Goal: Information Seeking & Learning: Learn about a topic

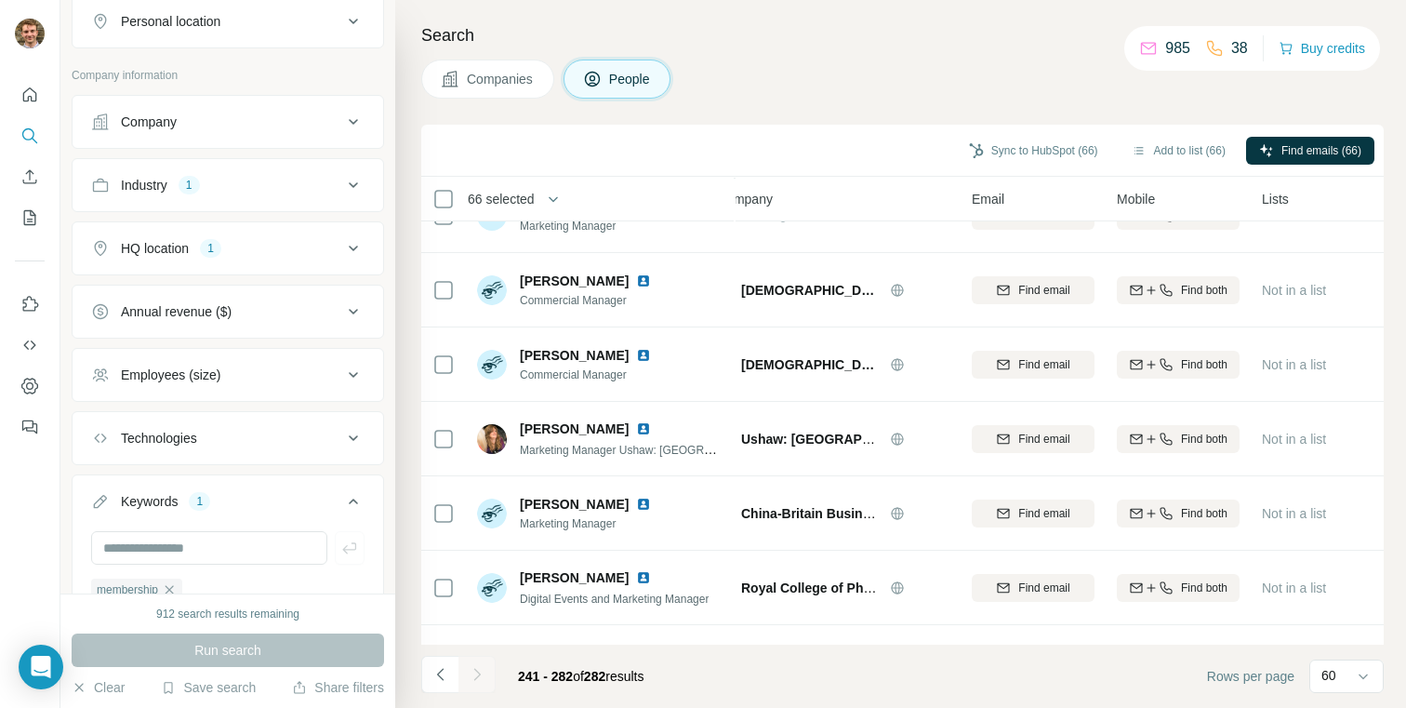
scroll to position [453, 0]
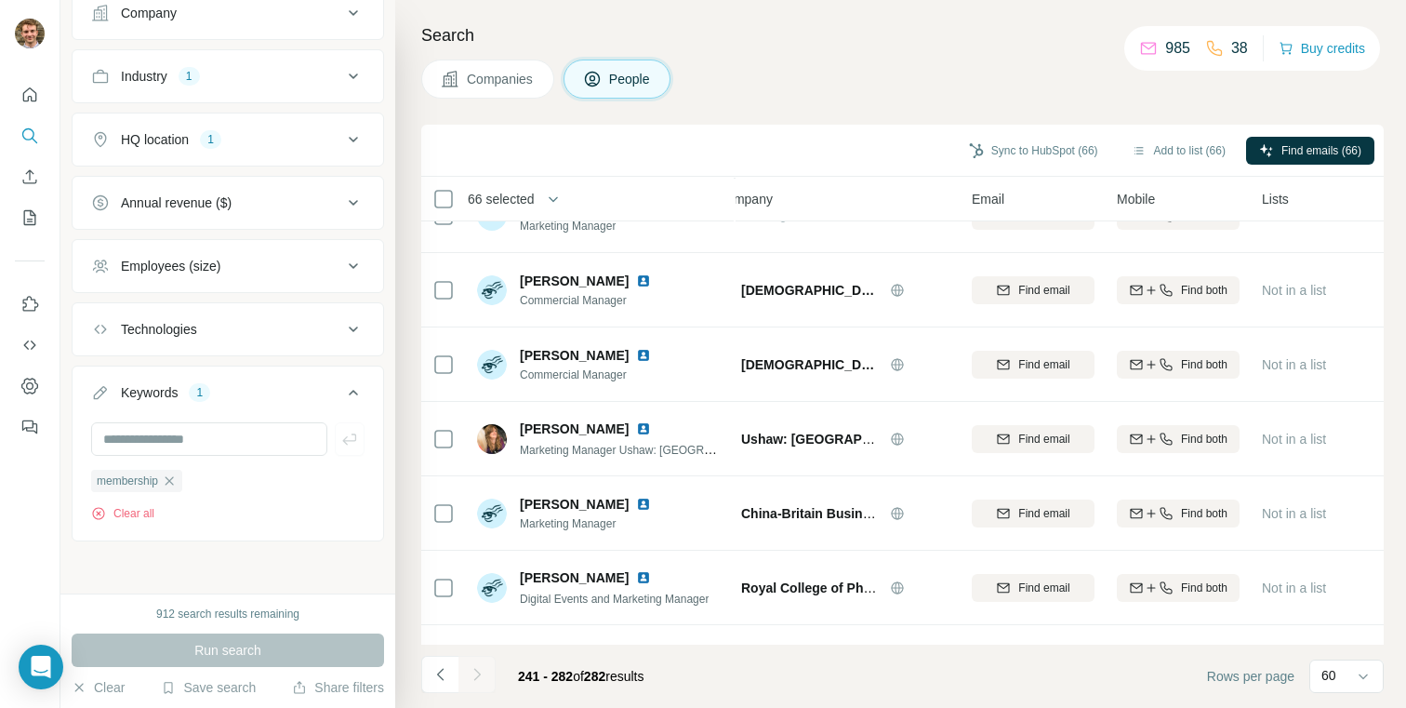
click at [231, 148] on div "HQ location 1" at bounding box center [216, 139] width 251 height 19
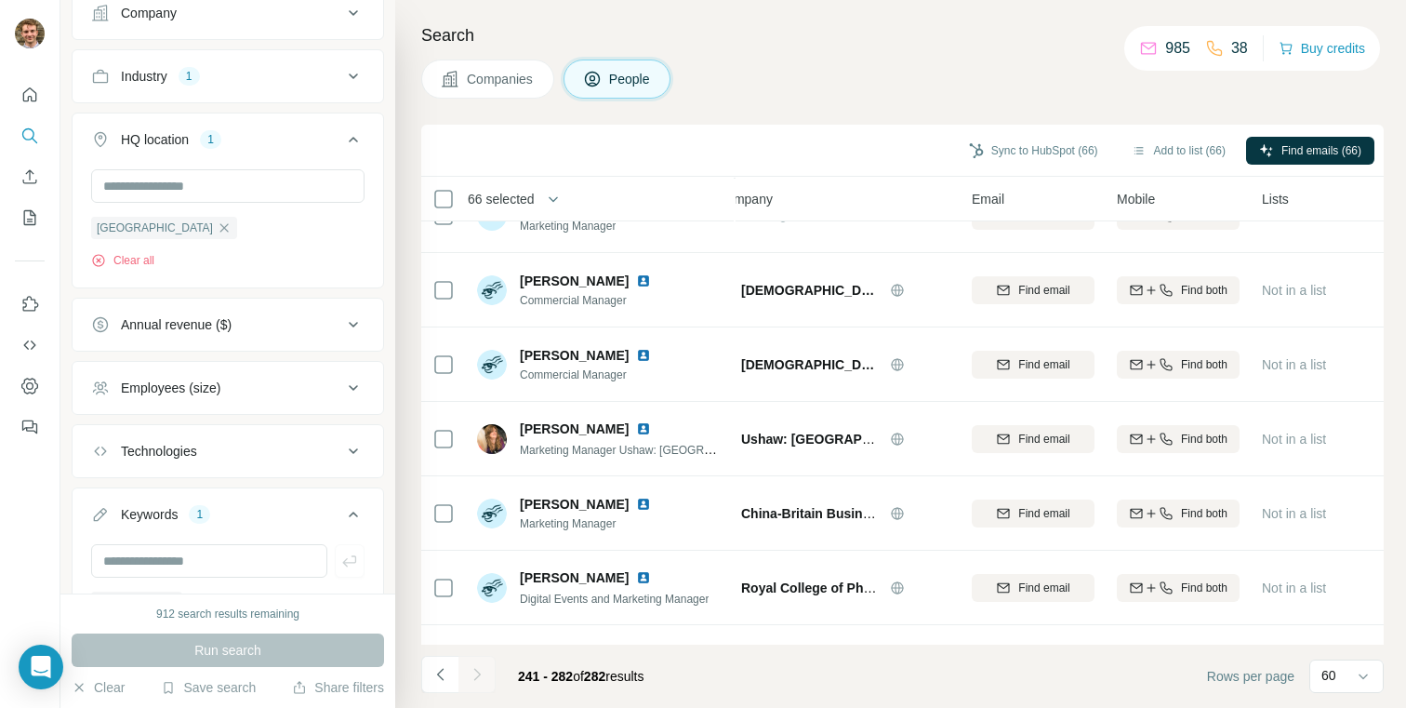
click at [253, 81] on div "Industry 1" at bounding box center [216, 76] width 251 height 19
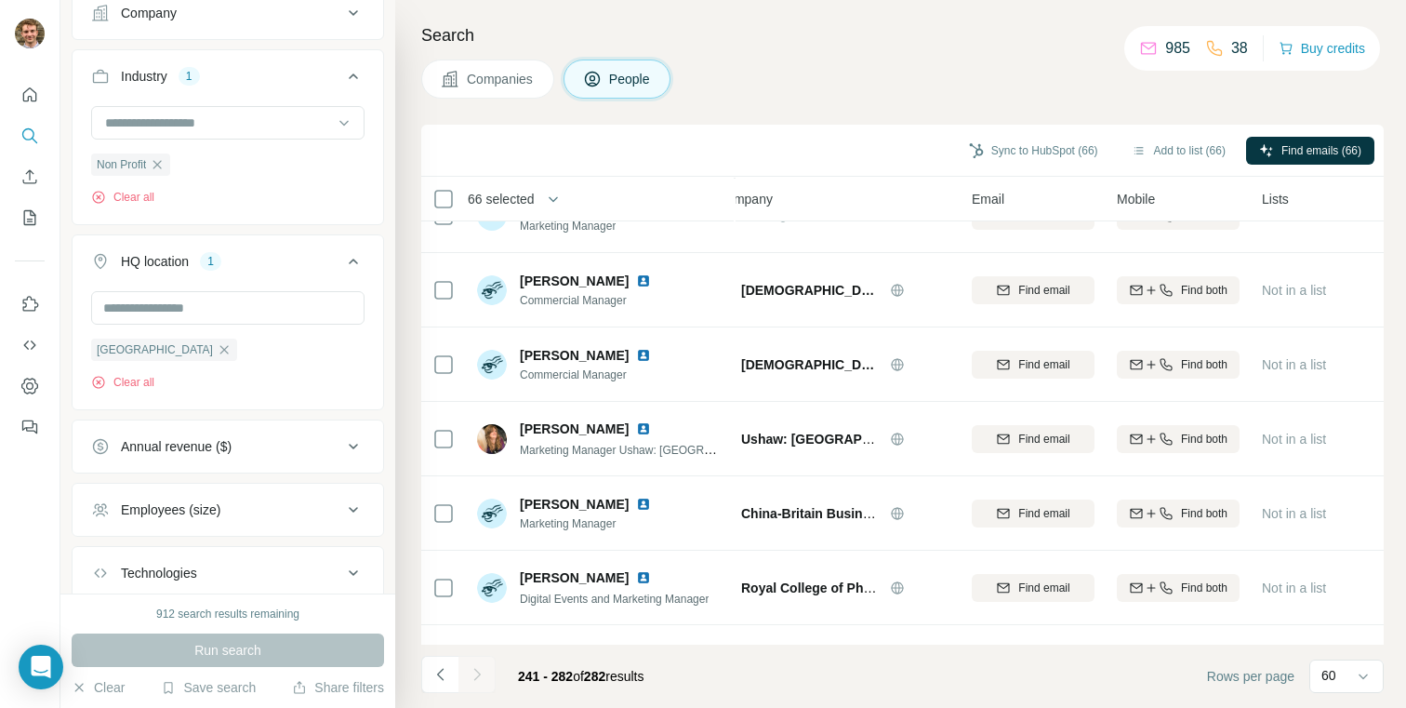
click at [253, 81] on div "Industry 1" at bounding box center [216, 76] width 251 height 19
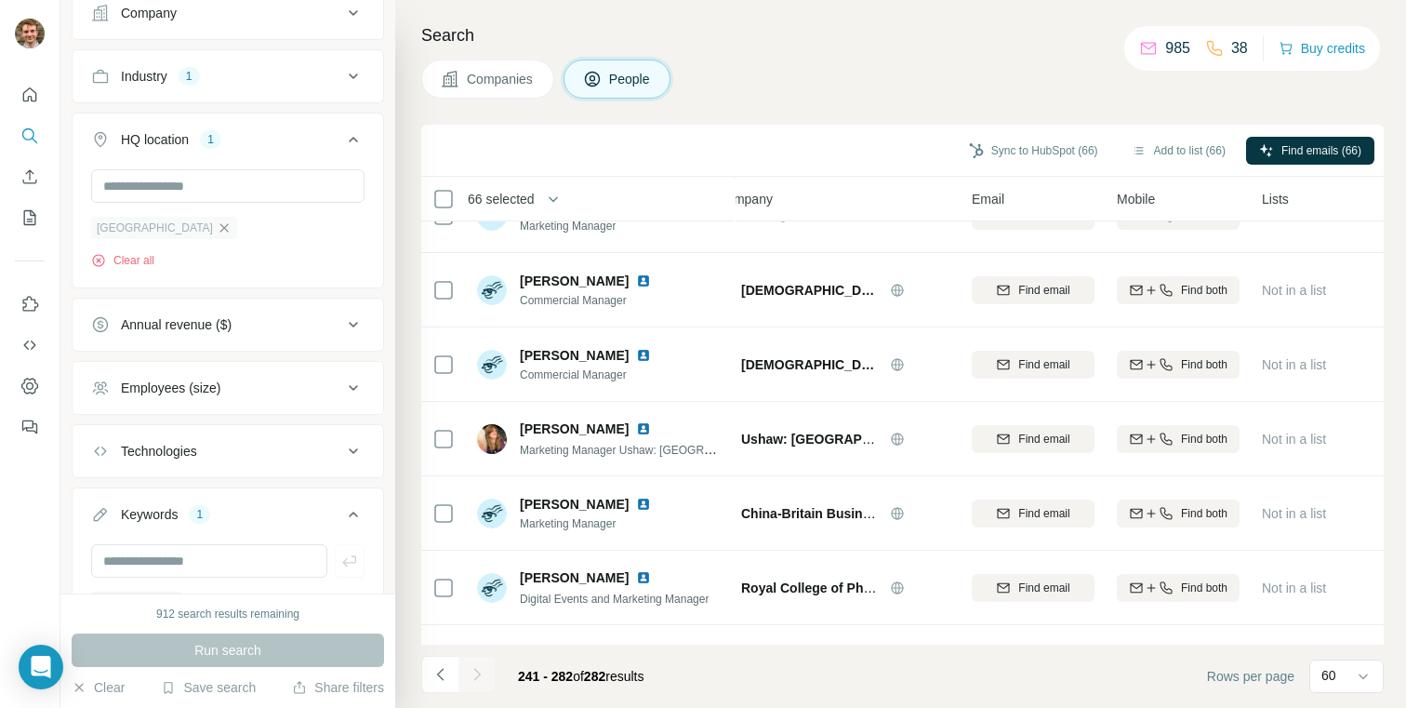
click at [220, 224] on icon "button" at bounding box center [224, 227] width 8 height 8
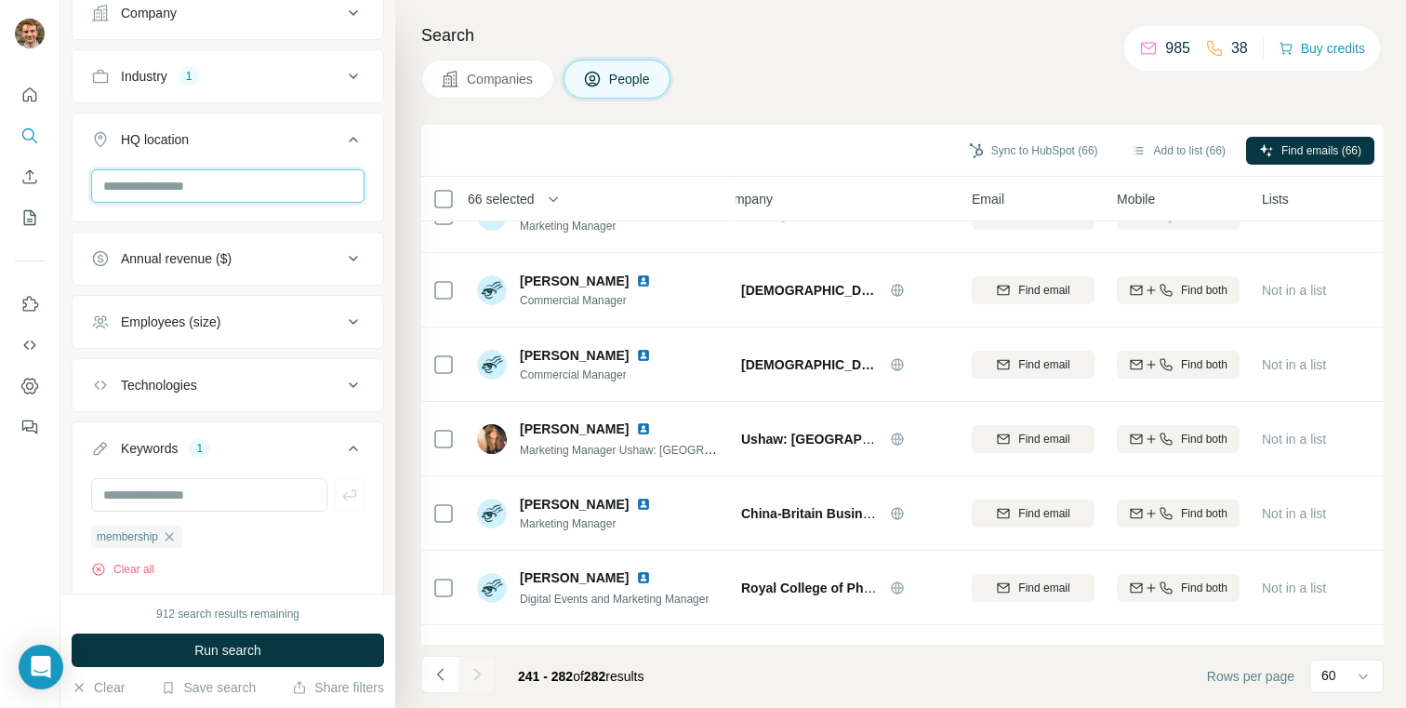
click at [189, 193] on input "text" at bounding box center [227, 185] width 273 height 33
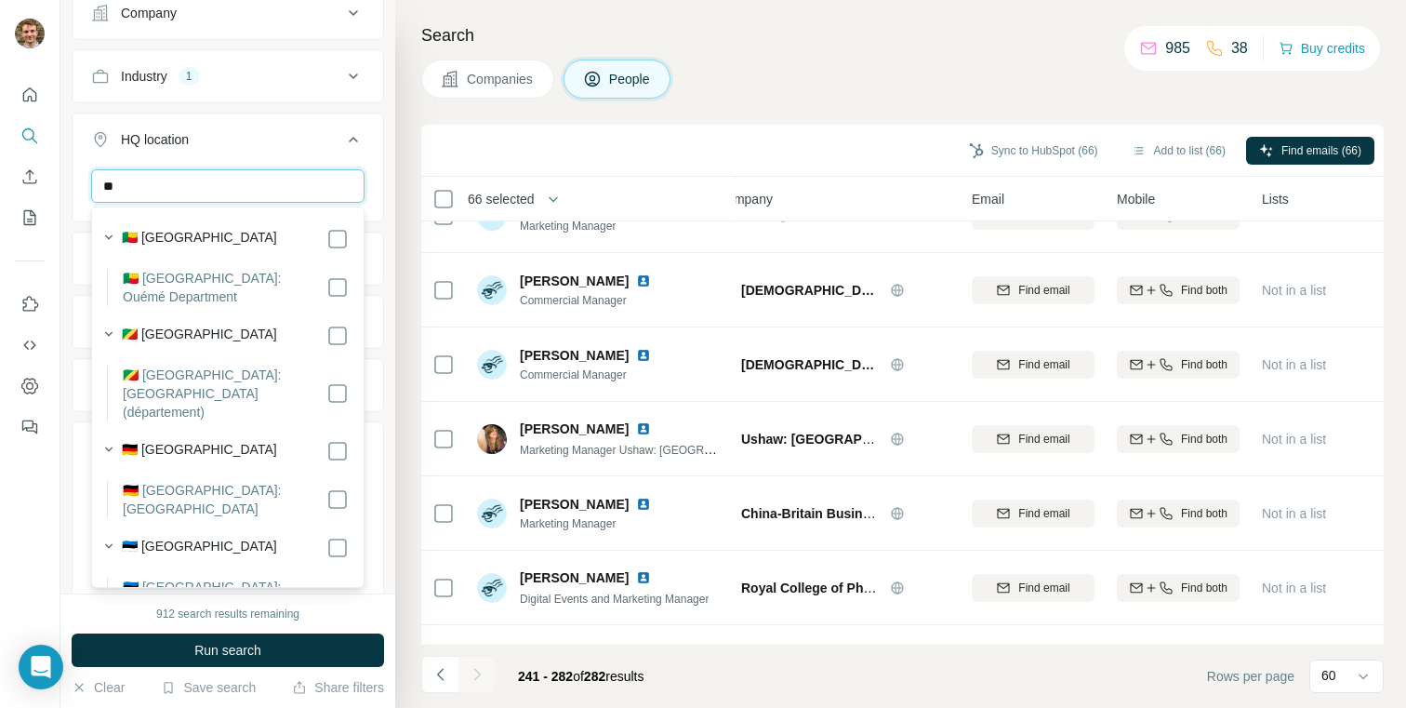
type input "*"
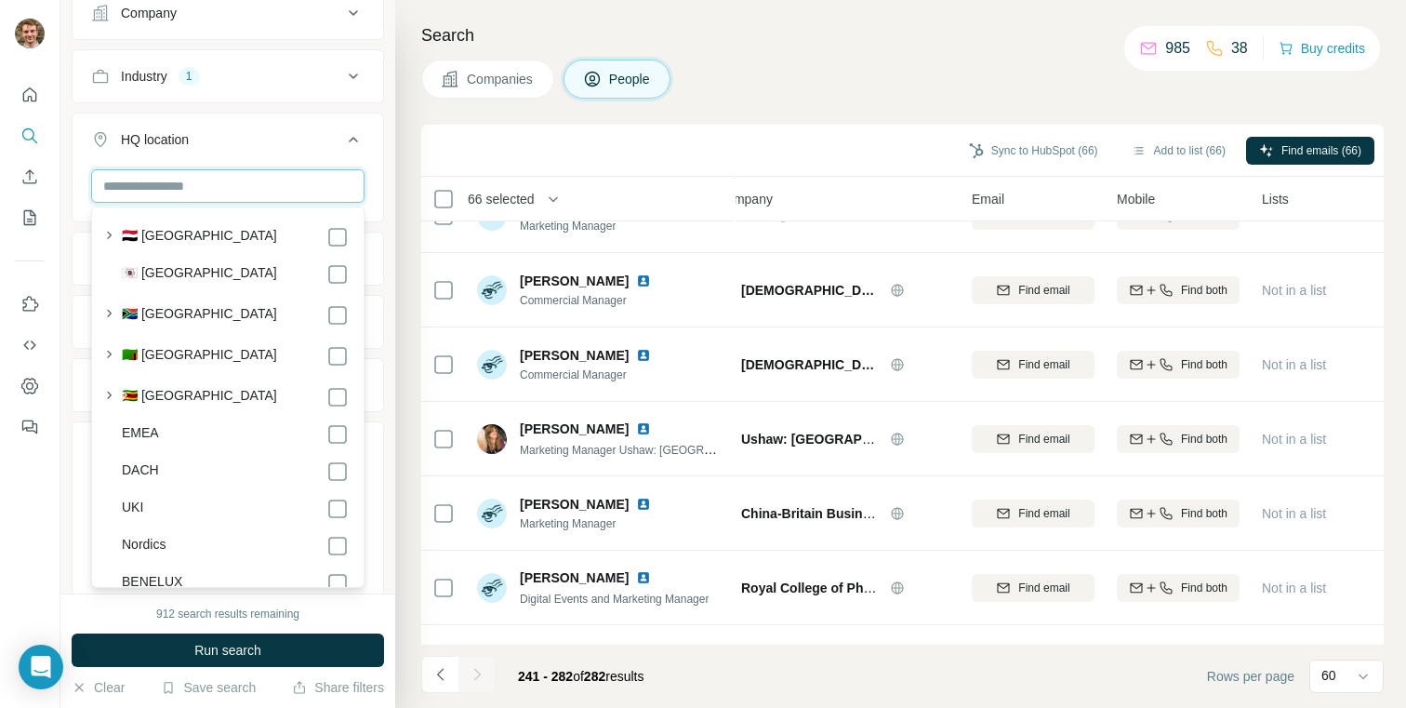
scroll to position [10025, 0]
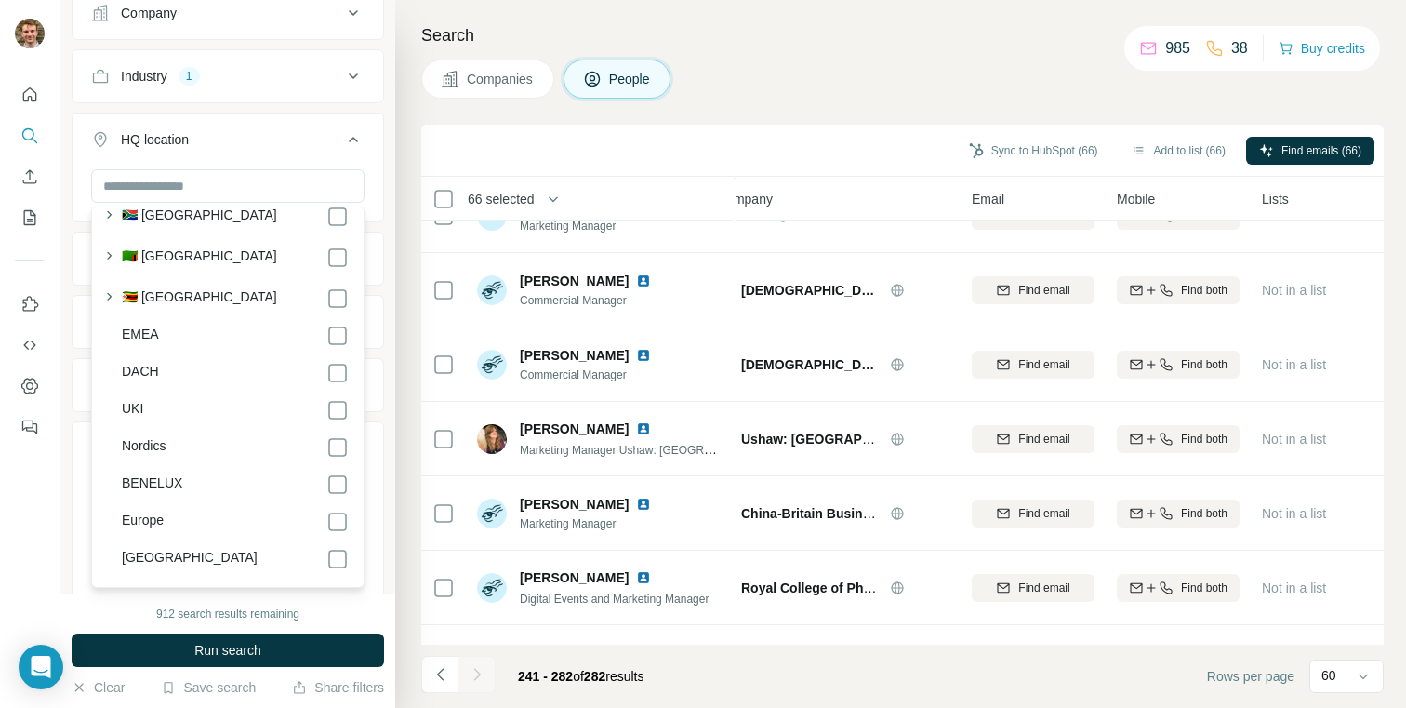
click at [146, 325] on label "EMEA" at bounding box center [140, 336] width 37 height 22
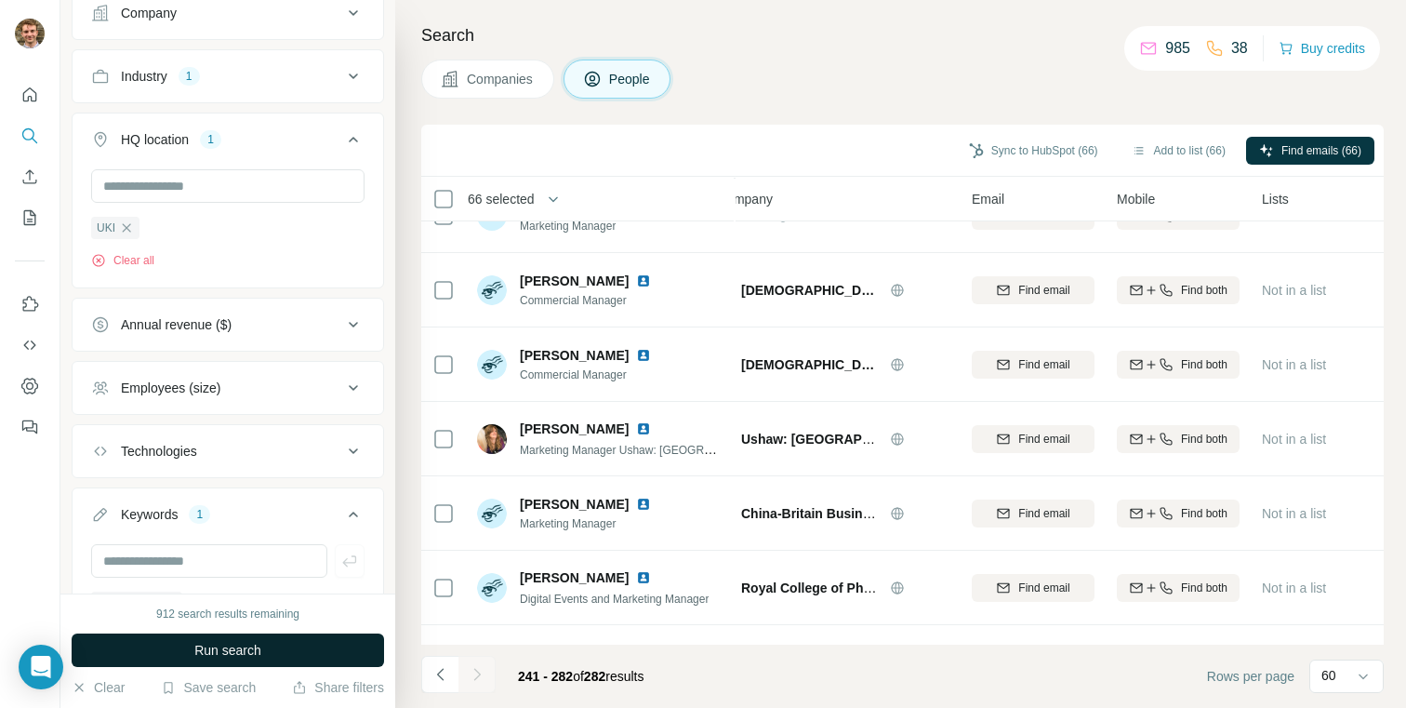
click at [206, 649] on span "Run search" at bounding box center [227, 650] width 67 height 19
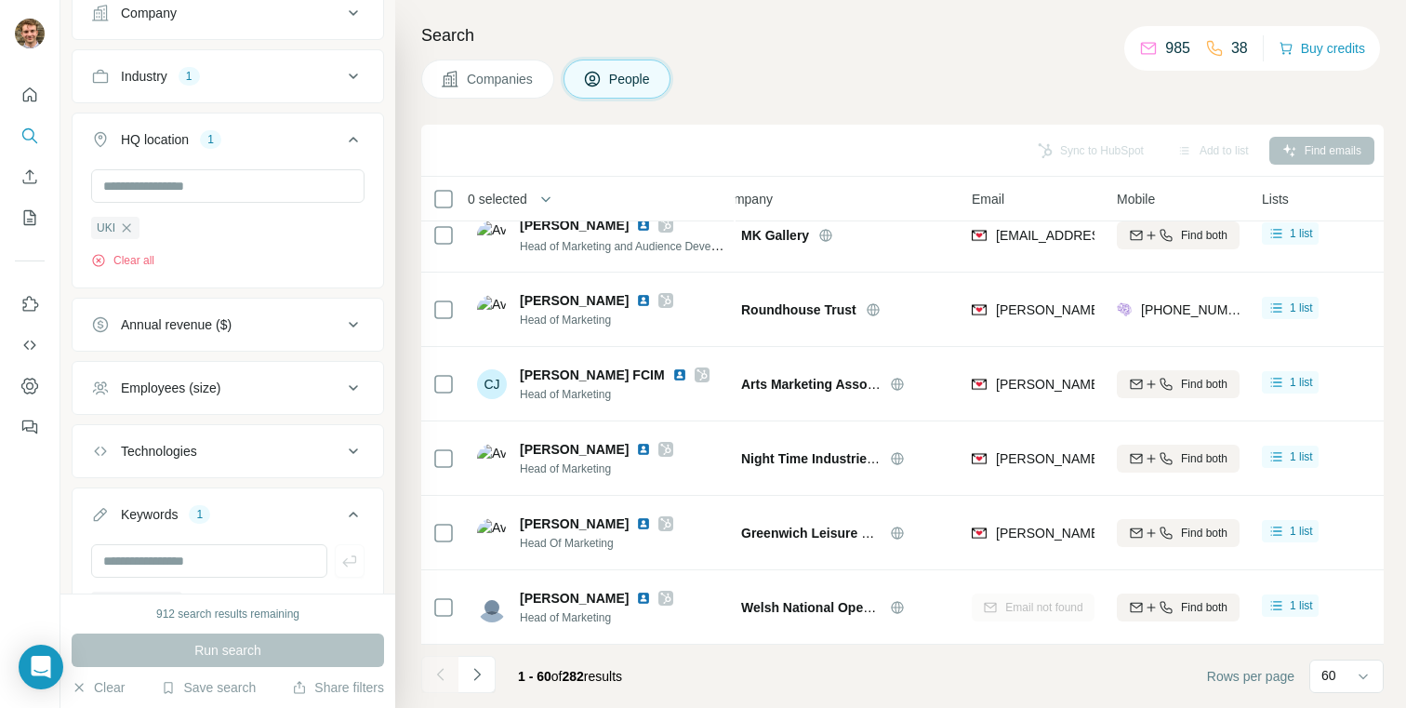
scroll to position [2349, 28]
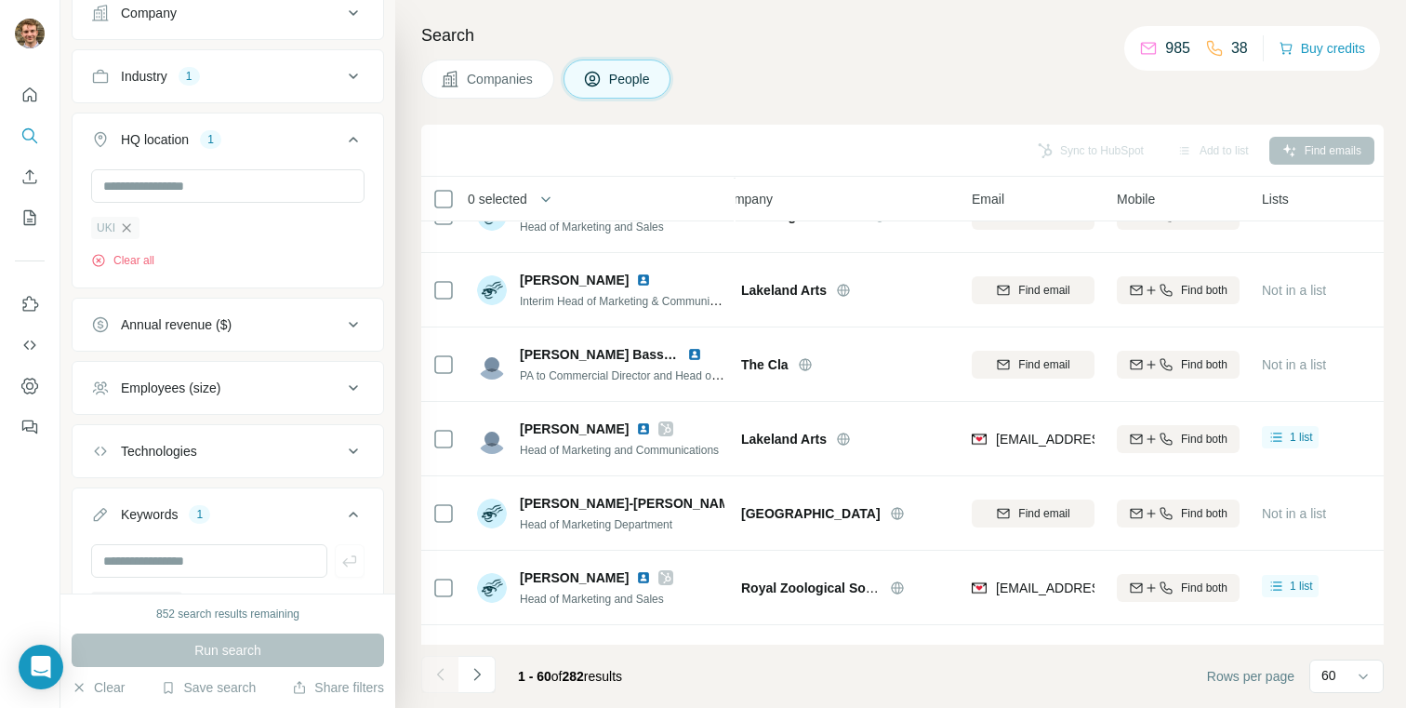
click at [129, 229] on icon "button" at bounding box center [126, 227] width 15 height 15
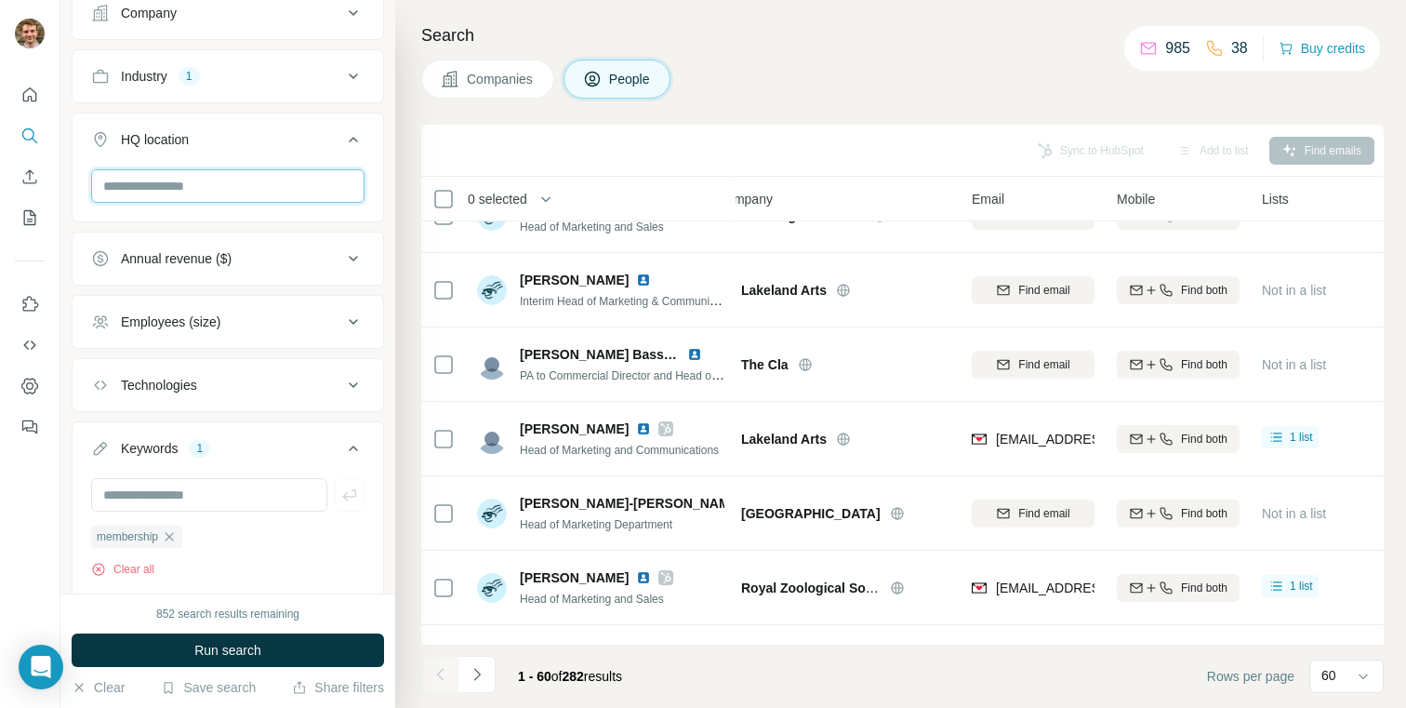
click at [135, 176] on input "text" at bounding box center [227, 185] width 273 height 33
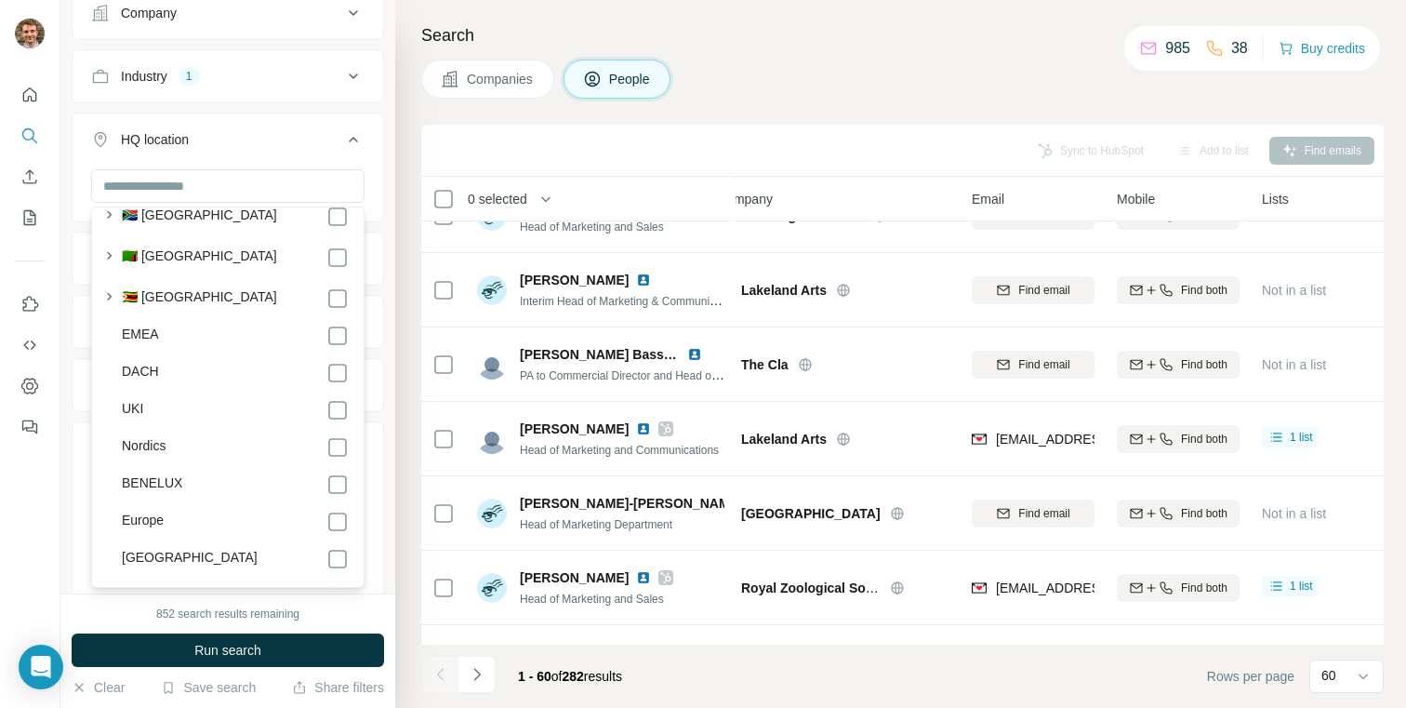
click at [143, 511] on label "Europe" at bounding box center [143, 522] width 42 height 22
click at [264, 654] on button "Run search" at bounding box center [228, 649] width 312 height 33
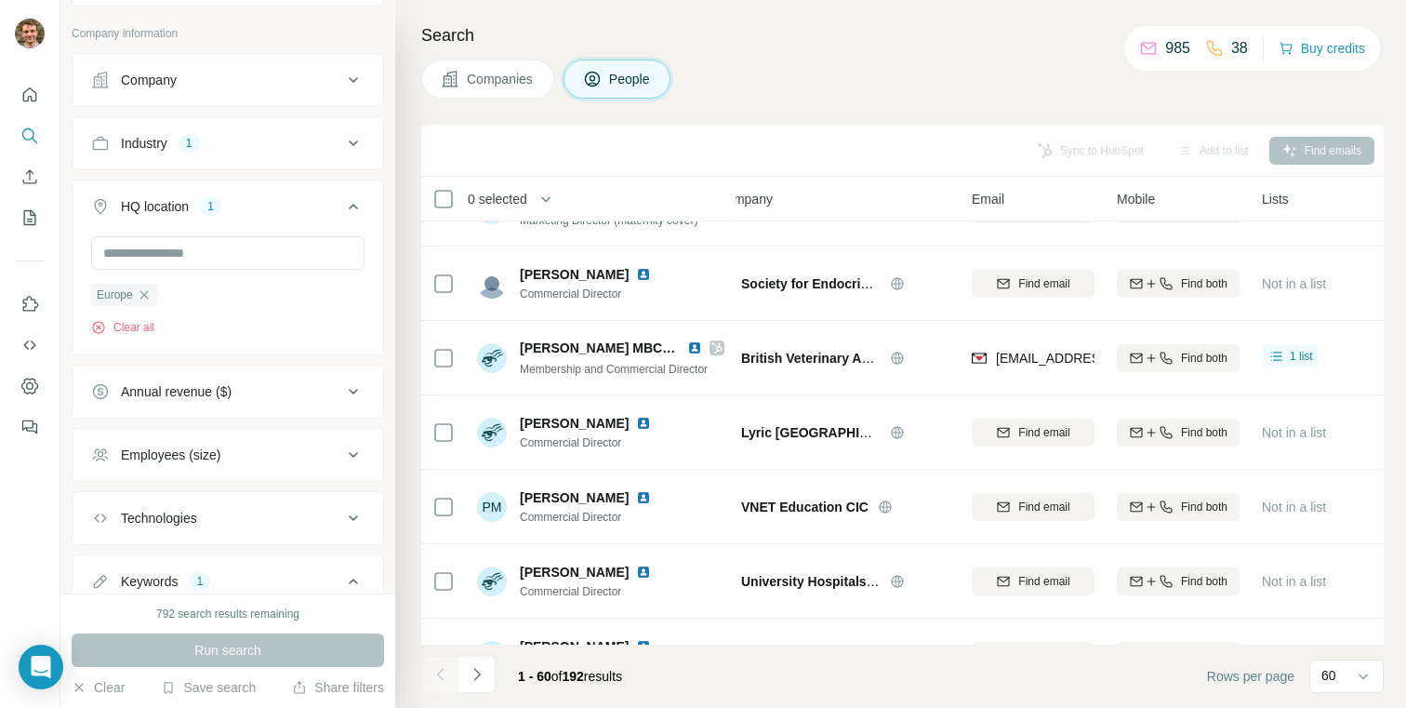
scroll to position [4041, 28]
